Goal: Check status: Check status

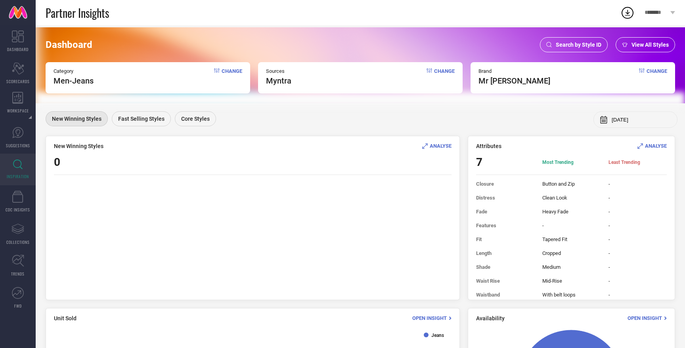
click at [585, 45] on span "Search by Style ID" at bounding box center [579, 45] width 46 height 6
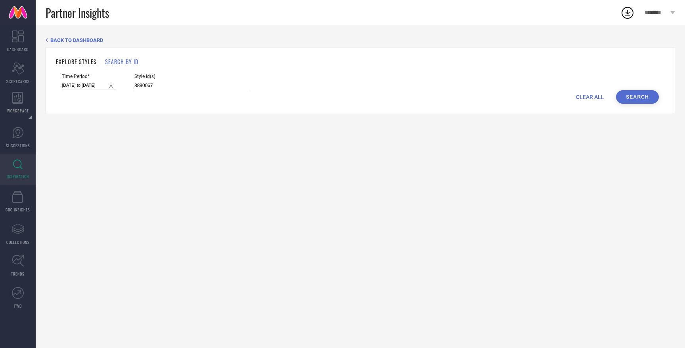
click at [138, 83] on input "8890067" at bounding box center [191, 85] width 115 height 9
paste input "3365668"
type input "33656687"
click at [594, 99] on span "CLEAR ALL" at bounding box center [590, 97] width 28 height 6
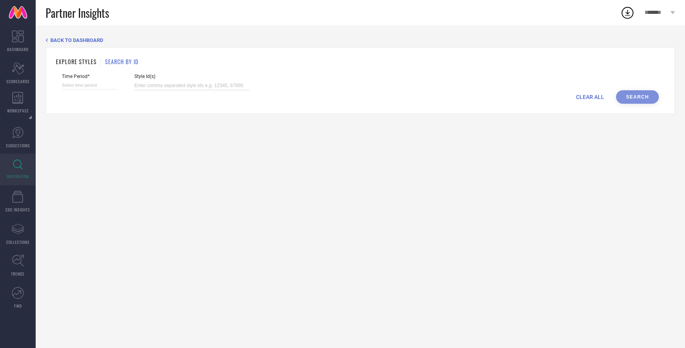
click at [155, 86] on input at bounding box center [191, 85] width 115 height 9
paste input "33656687"
type input "33656687"
click at [77, 90] on div at bounding box center [89, 85] width 55 height 8
select select "7"
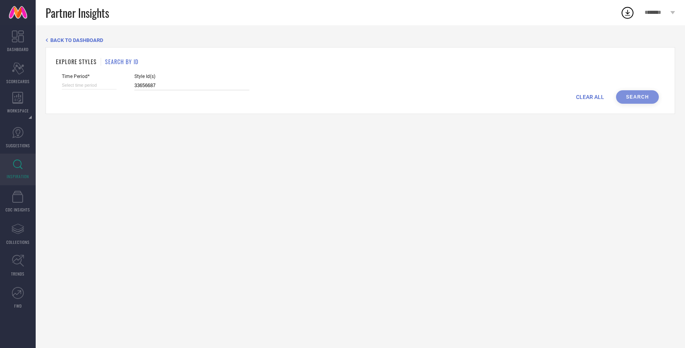
select select "2025"
select select "8"
select select "2025"
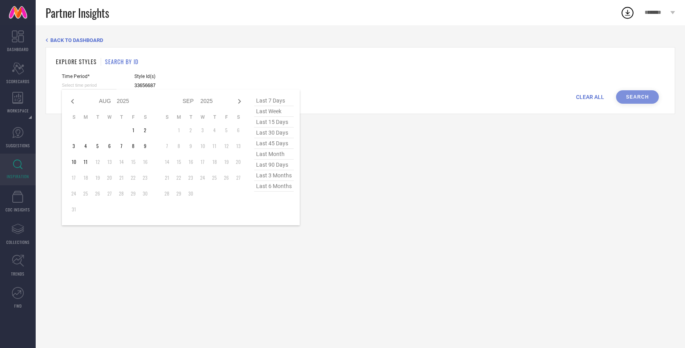
type input "33656687"
click at [273, 176] on span "last 3 months" at bounding box center [274, 175] width 40 height 11
type input "[DATE] to [DATE]"
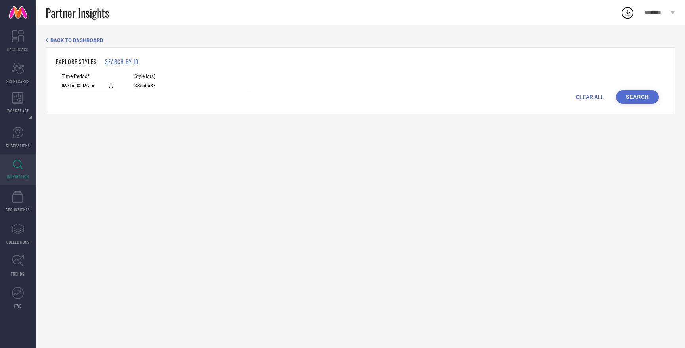
click at [641, 99] on button "Search" at bounding box center [637, 96] width 43 height 13
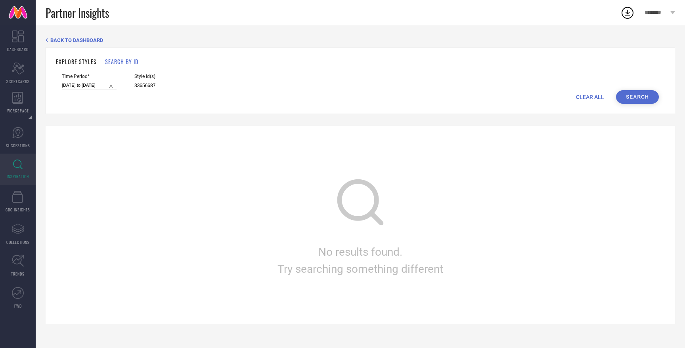
click at [76, 84] on input "[DATE] to [DATE]" at bounding box center [89, 85] width 55 height 8
select select "4"
select select "2025"
select select "5"
select select "2025"
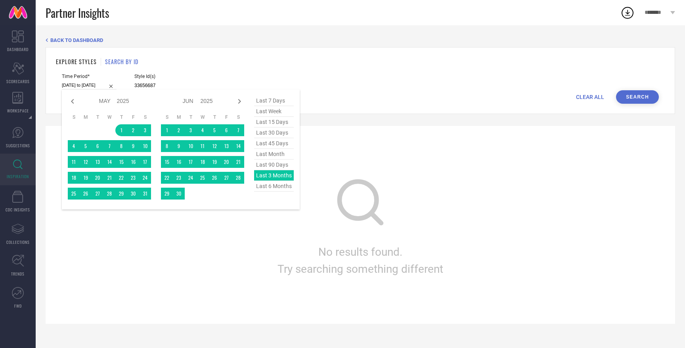
click at [277, 102] on span "last 7 days" at bounding box center [274, 101] width 40 height 11
type input "[DATE] to [DATE]"
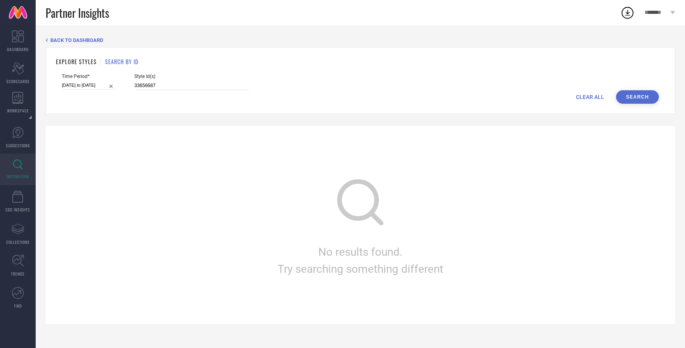
click at [639, 99] on button "Search" at bounding box center [637, 96] width 43 height 13
